Goal: Navigation & Orientation: Understand site structure

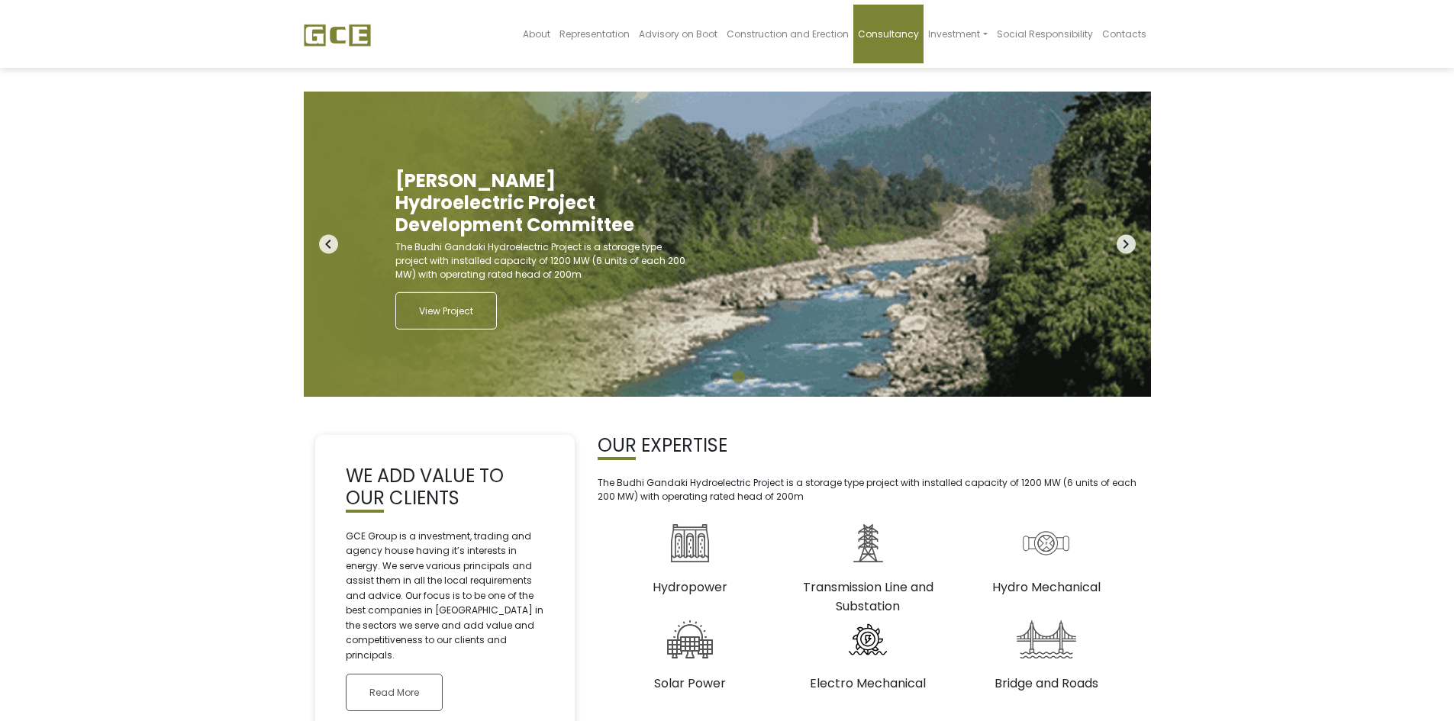
click at [892, 36] on span "Consultancy" at bounding box center [888, 33] width 61 height 13
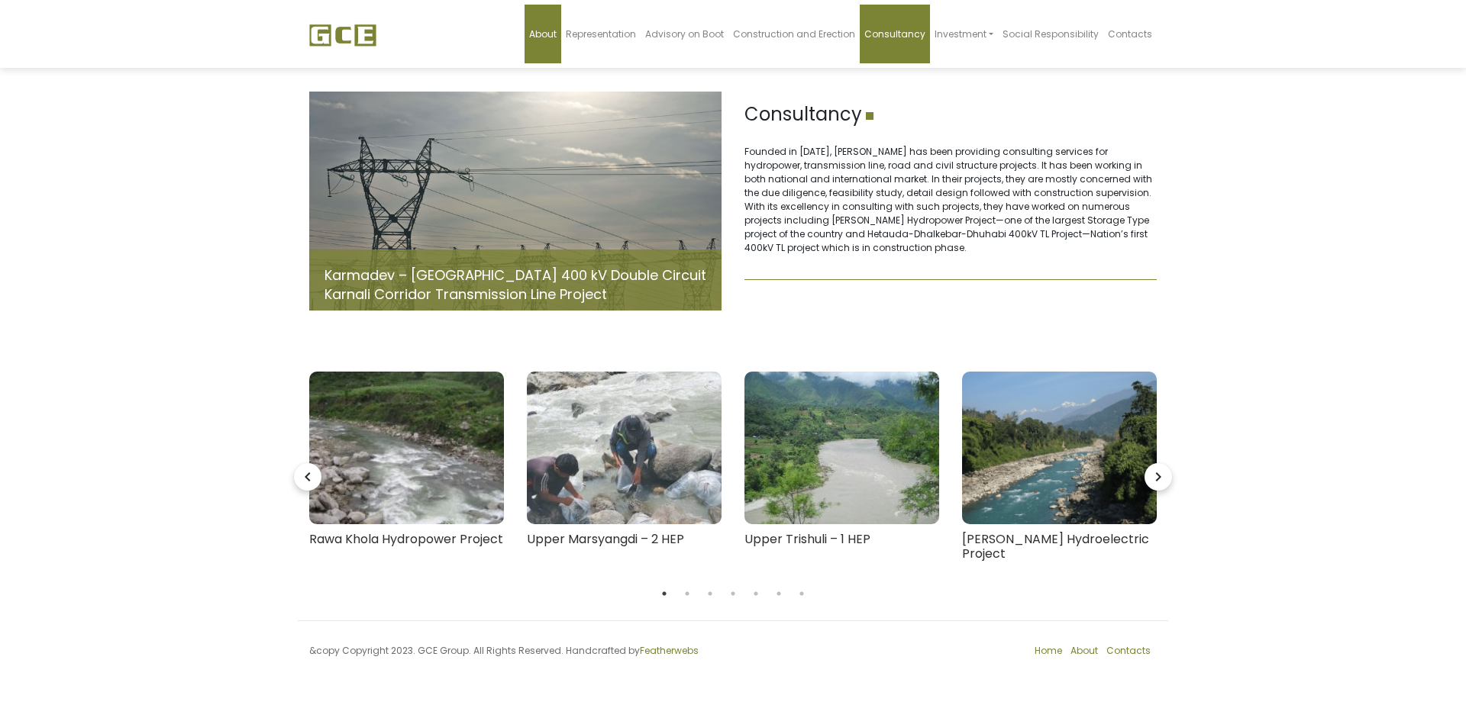
click at [550, 34] on span "About" at bounding box center [542, 33] width 27 height 13
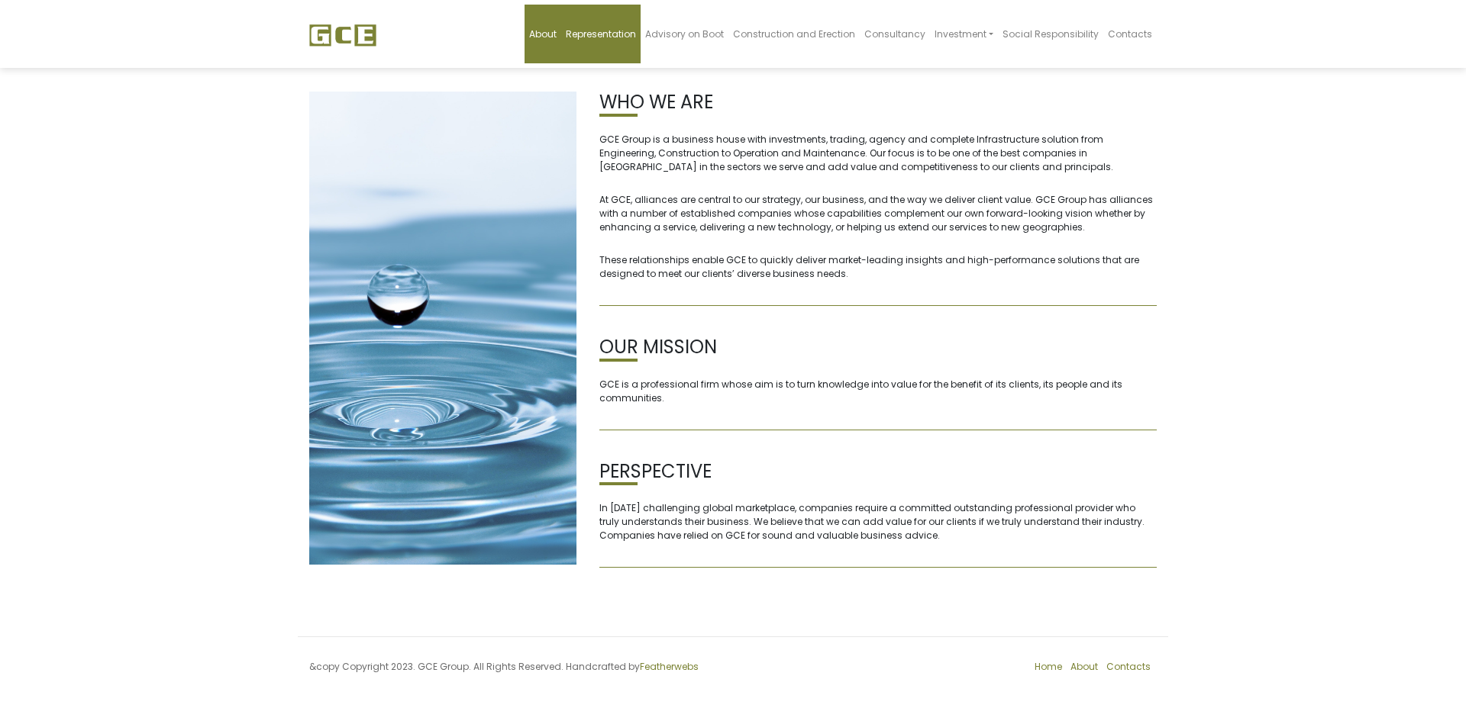
click at [603, 31] on span "Representation" at bounding box center [601, 33] width 70 height 13
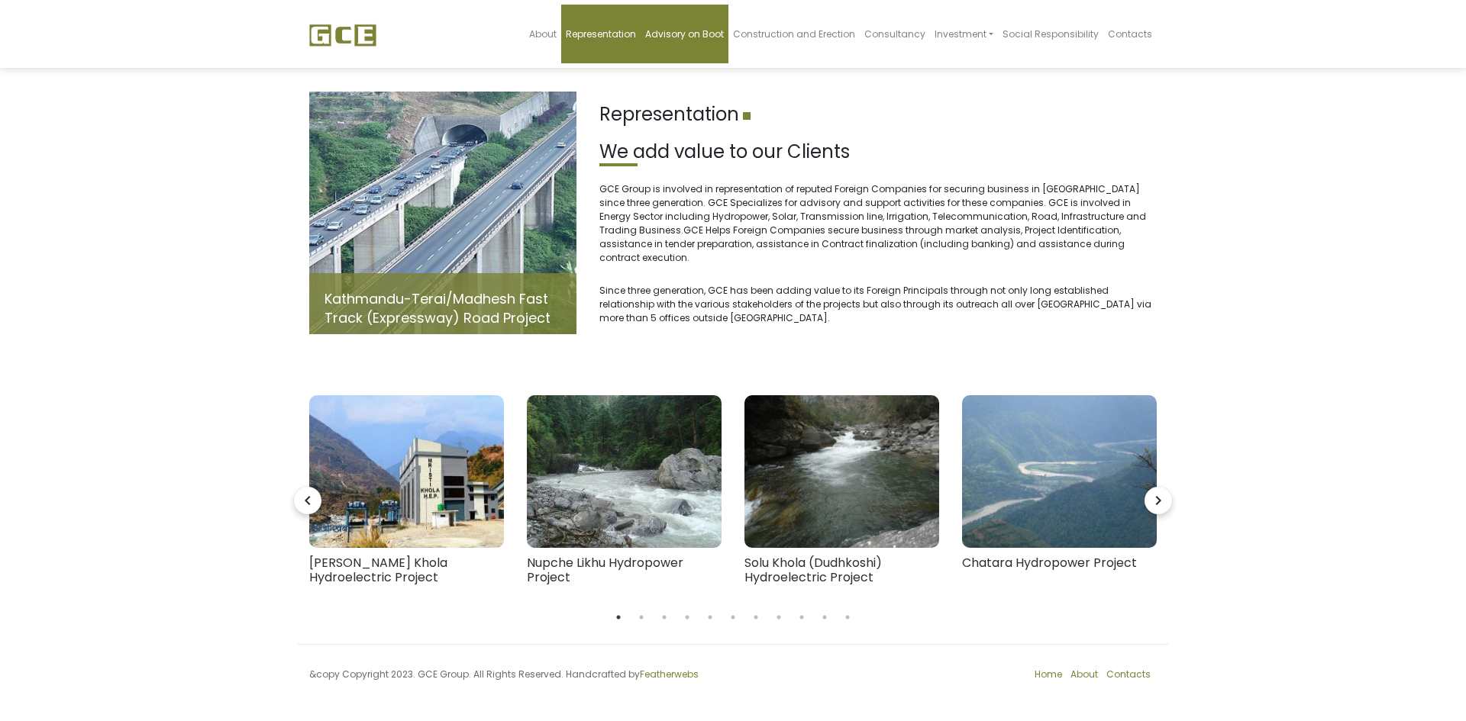
click at [702, 31] on span "Advisory on Boot" at bounding box center [684, 33] width 79 height 13
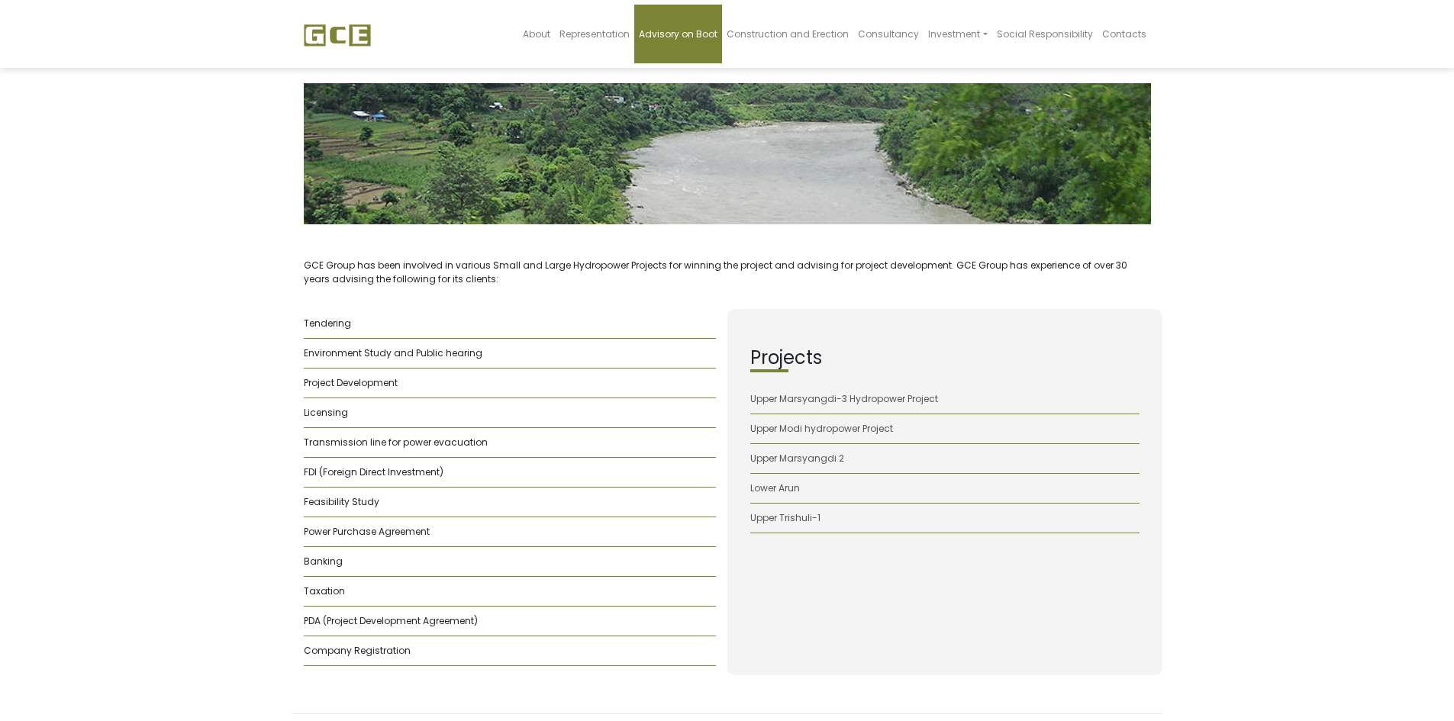
scroll to position [143, 0]
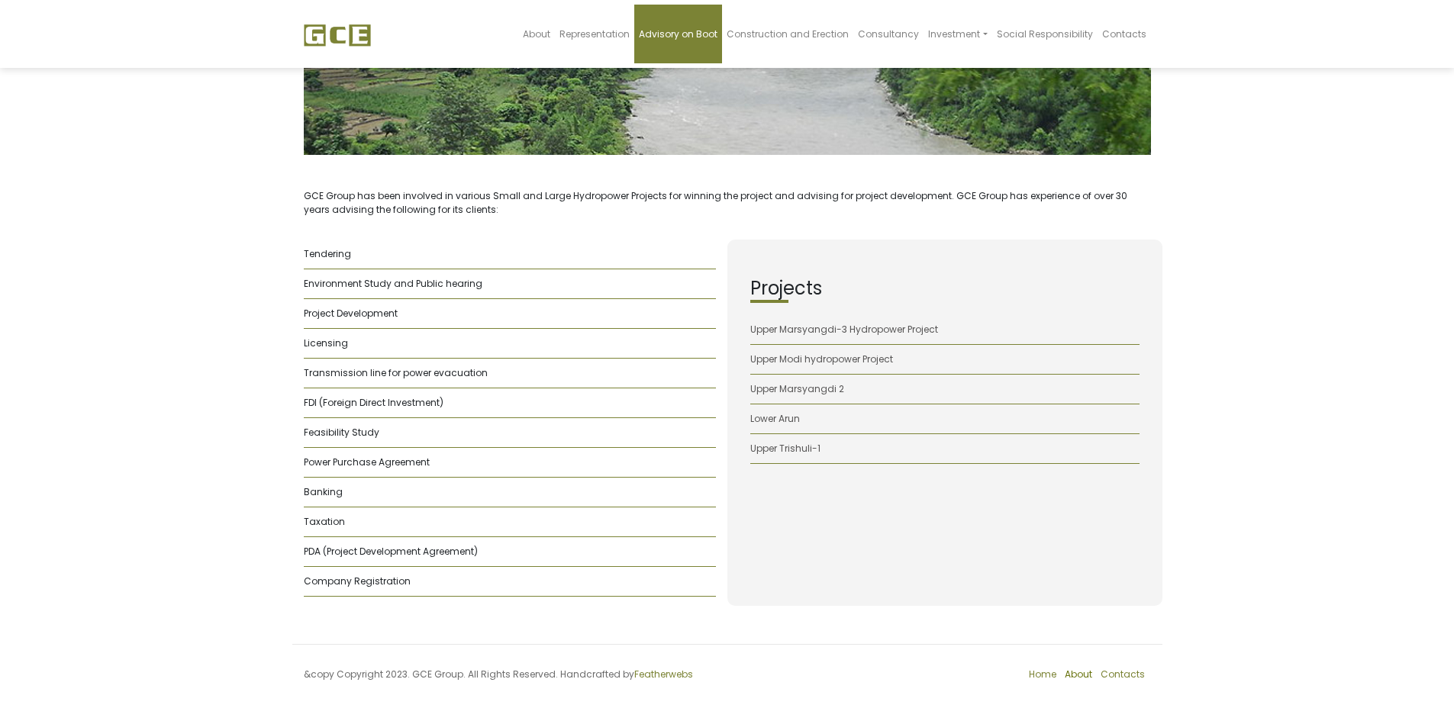
click at [1074, 674] on link "About" at bounding box center [1078, 674] width 27 height 13
